Goal: Task Accomplishment & Management: Complete application form

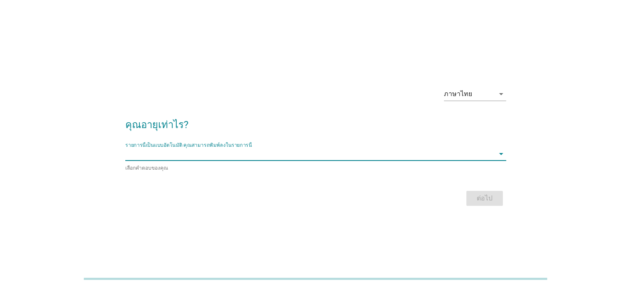
click at [424, 153] on input "รายการนี้เป็นแบบอัตโนมัติ คุณสามารถพิมพ์ลงในรายการนี้" at bounding box center [309, 153] width 369 height 13
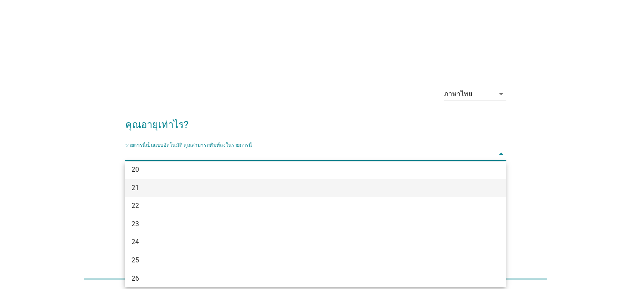
scroll to position [43, 0]
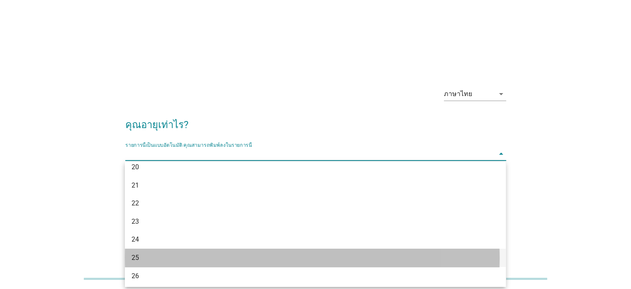
click at [319, 255] on div "25" at bounding box center [300, 257] width 337 height 10
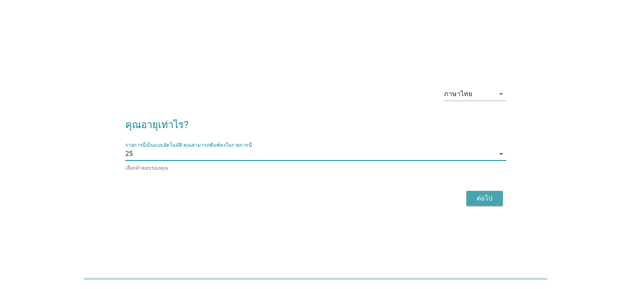
click at [487, 191] on button "ต่อไป" at bounding box center [485, 198] width 37 height 15
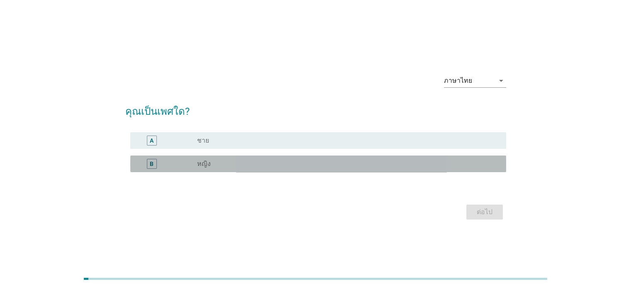
click at [274, 169] on div "B radio_button_unchecked หญิง" at bounding box center [318, 163] width 376 height 17
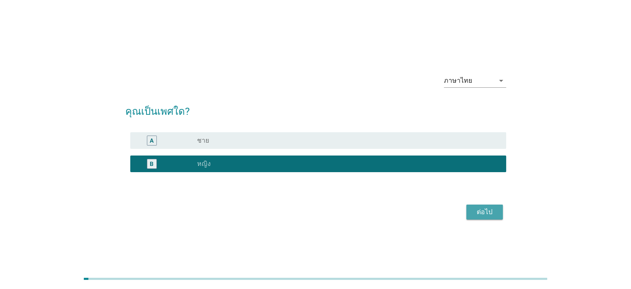
click at [486, 212] on div "ต่อไป" at bounding box center [484, 212] width 23 height 10
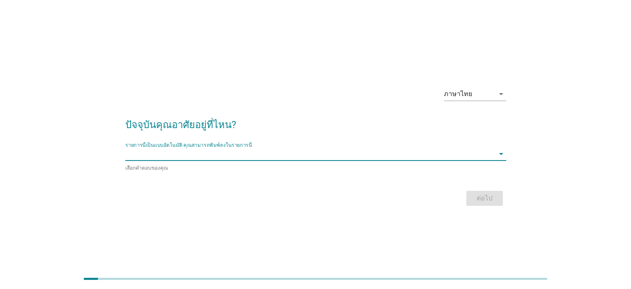
click at [342, 150] on input "รายการนี้เป็นแบบอัตโนมัติ คุณสามารถพิมพ์ลงในรายการนี้" at bounding box center [309, 153] width 369 height 13
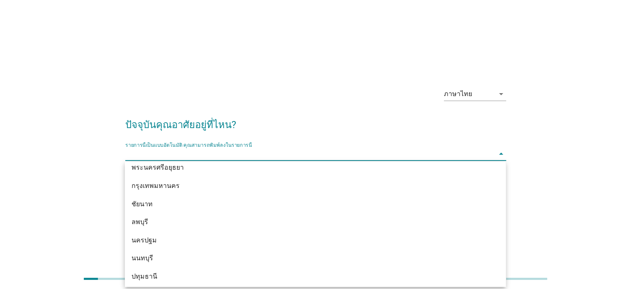
scroll to position [699, 0]
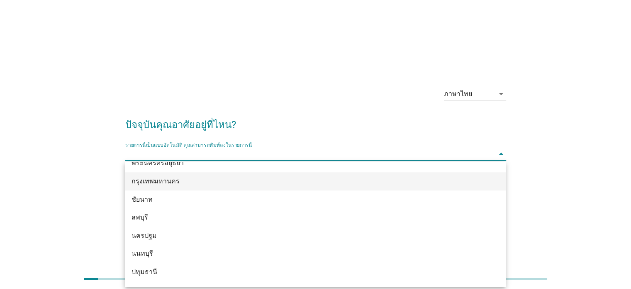
click at [240, 177] on div "กรุงเทพมหานคร" at bounding box center [300, 181] width 337 height 10
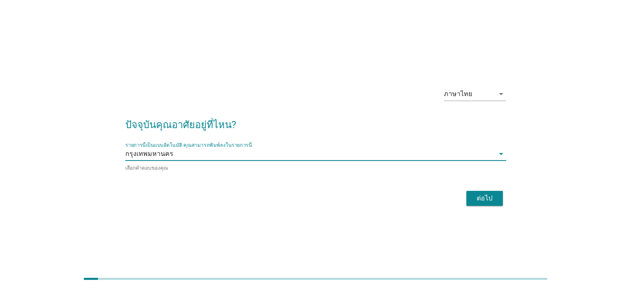
click at [483, 199] on div "ต่อไป" at bounding box center [484, 198] width 23 height 10
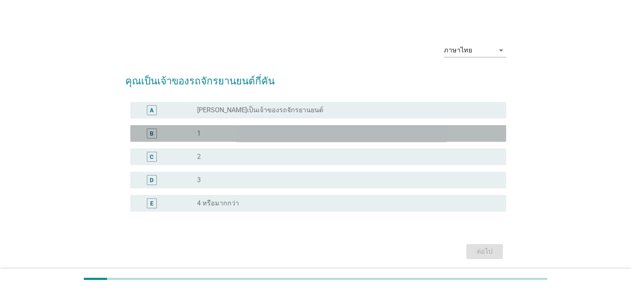
click at [246, 130] on div "radio_button_unchecked 1" at bounding box center [345, 133] width 296 height 8
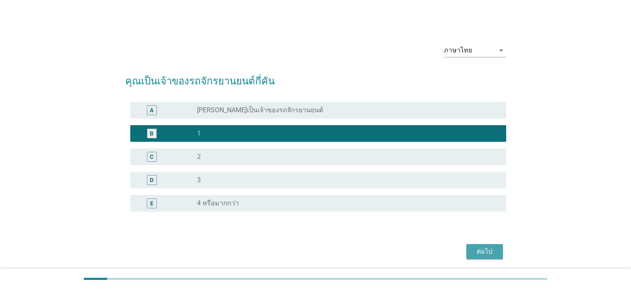
click at [482, 248] on div "ต่อไป" at bounding box center [484, 251] width 23 height 10
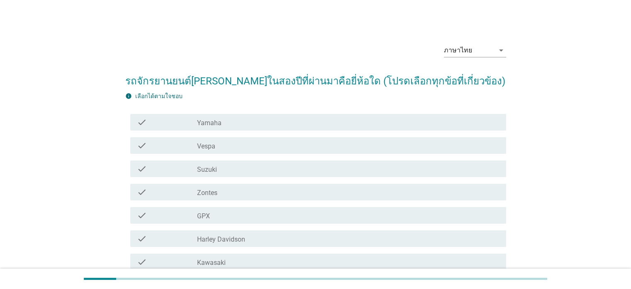
scroll to position [121, 0]
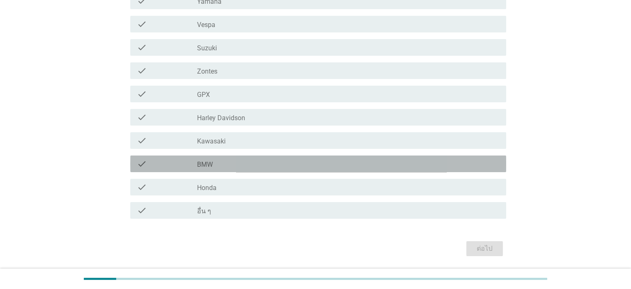
click at [229, 164] on div "check_box_outline_blank BMW" at bounding box center [348, 164] width 302 height 10
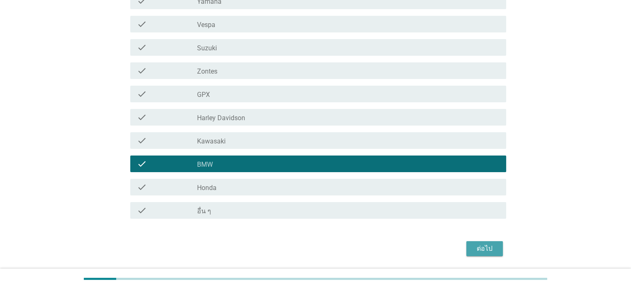
click at [475, 245] on div "ต่อไป" at bounding box center [484, 248] width 23 height 10
